Goal: Communication & Community: Participate in discussion

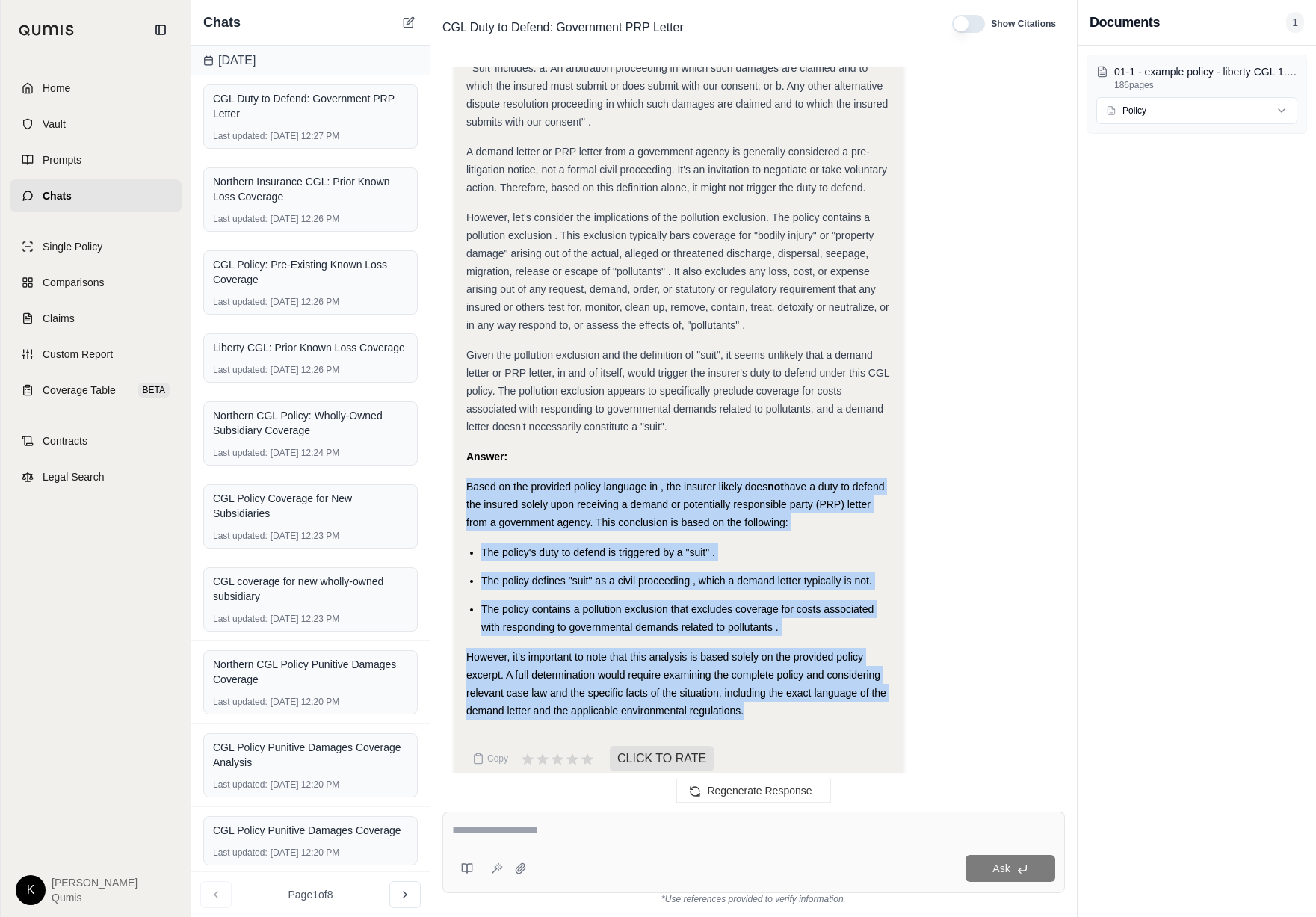
scroll to position [578, 0]
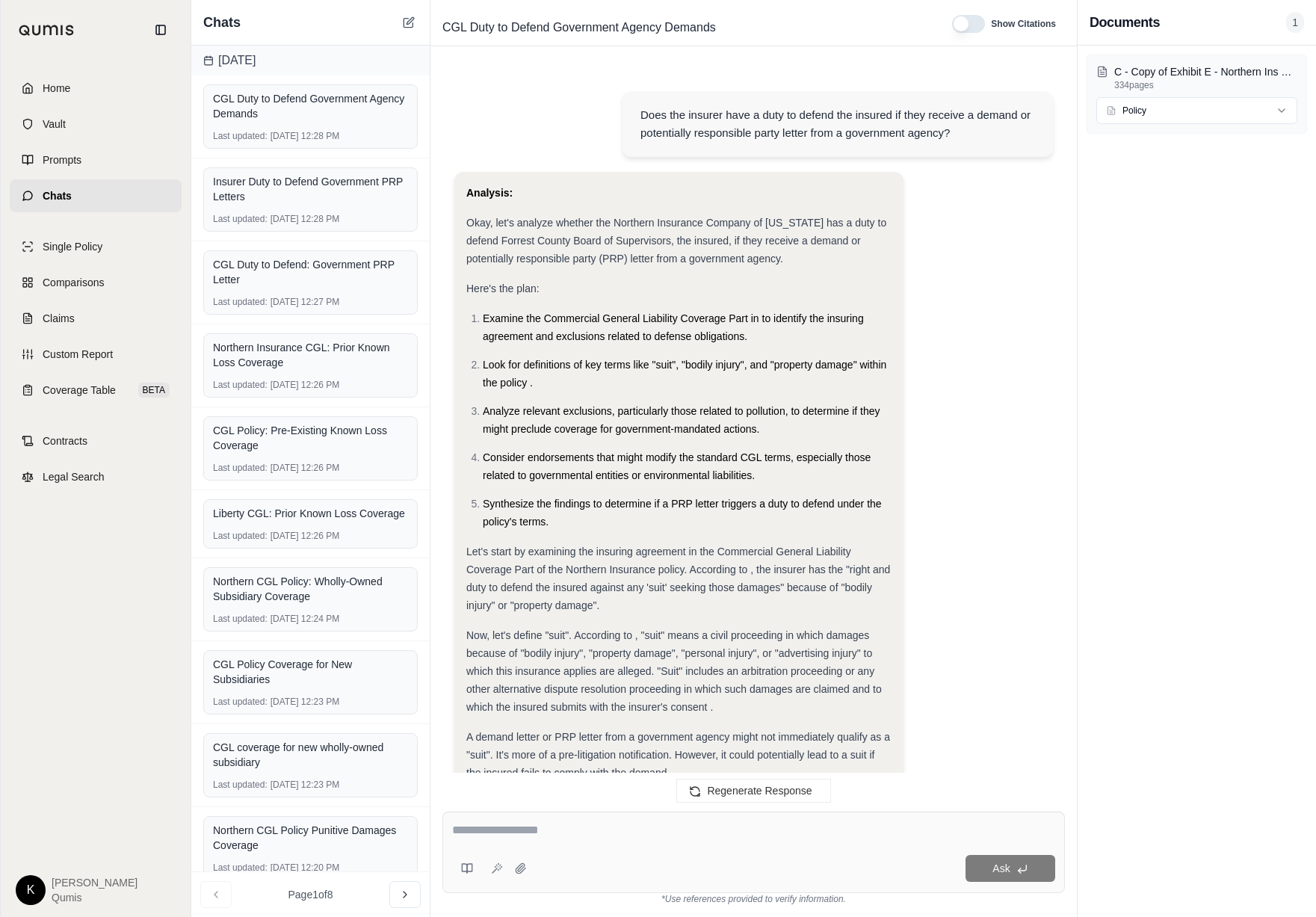
scroll to position [738, 0]
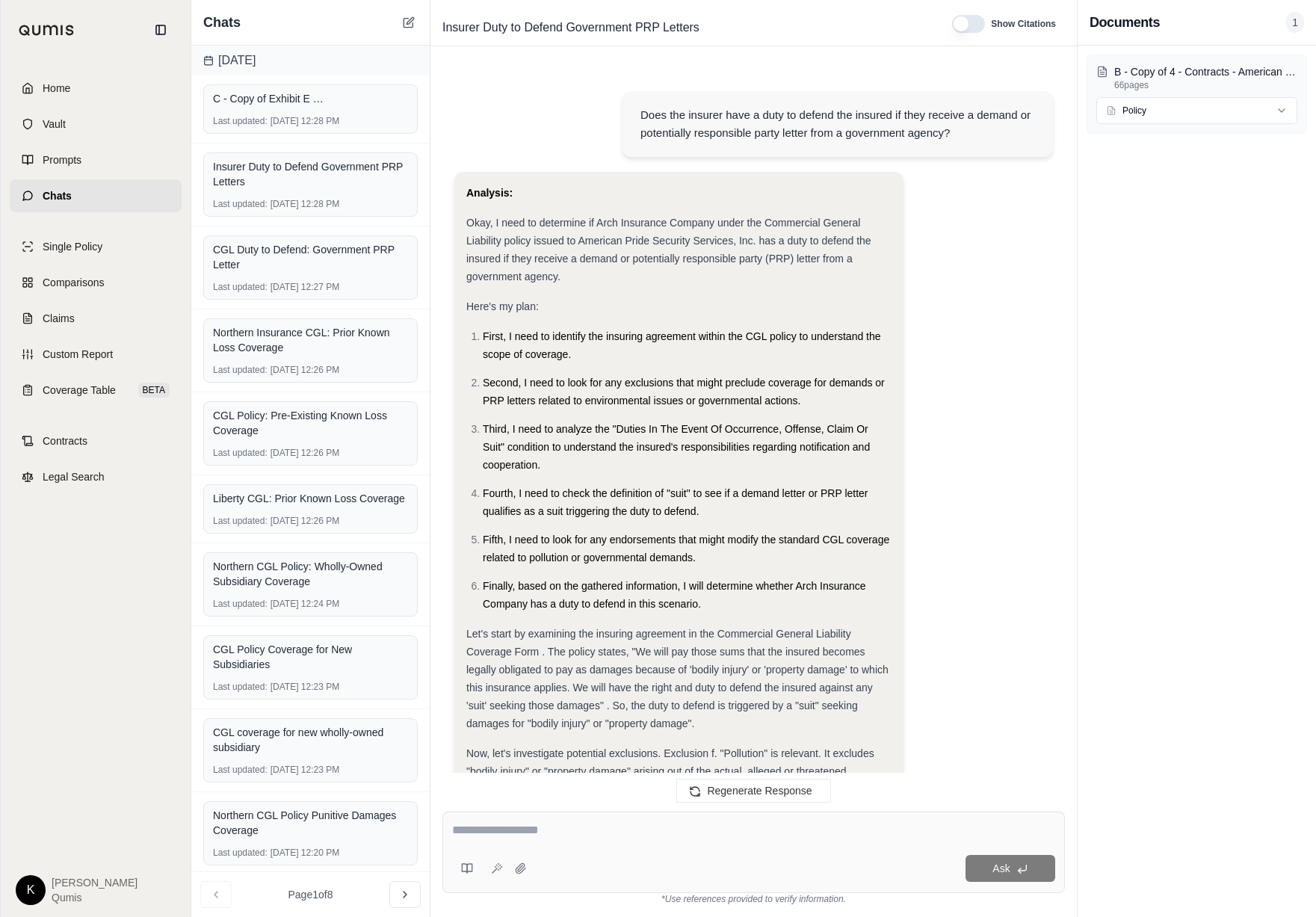
scroll to position [1157, 0]
